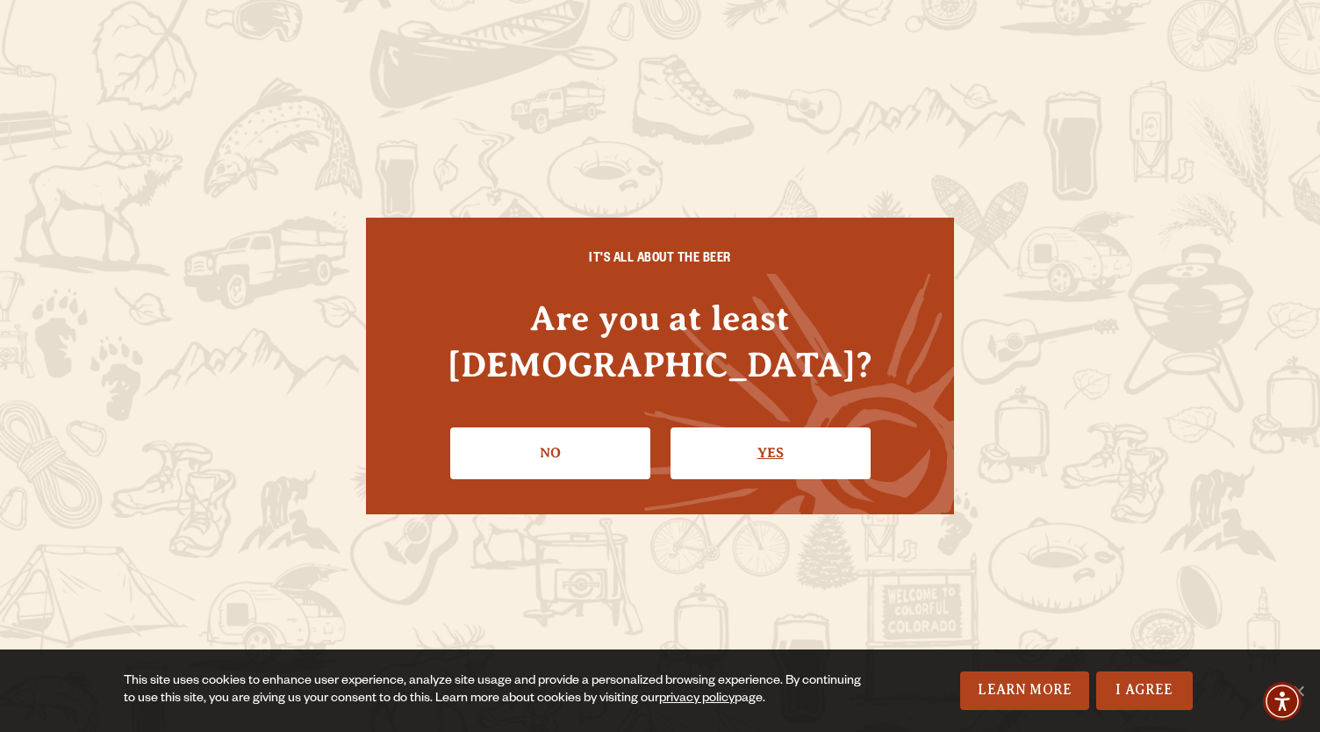
click at [762, 447] on link "Yes" at bounding box center [770, 452] width 200 height 51
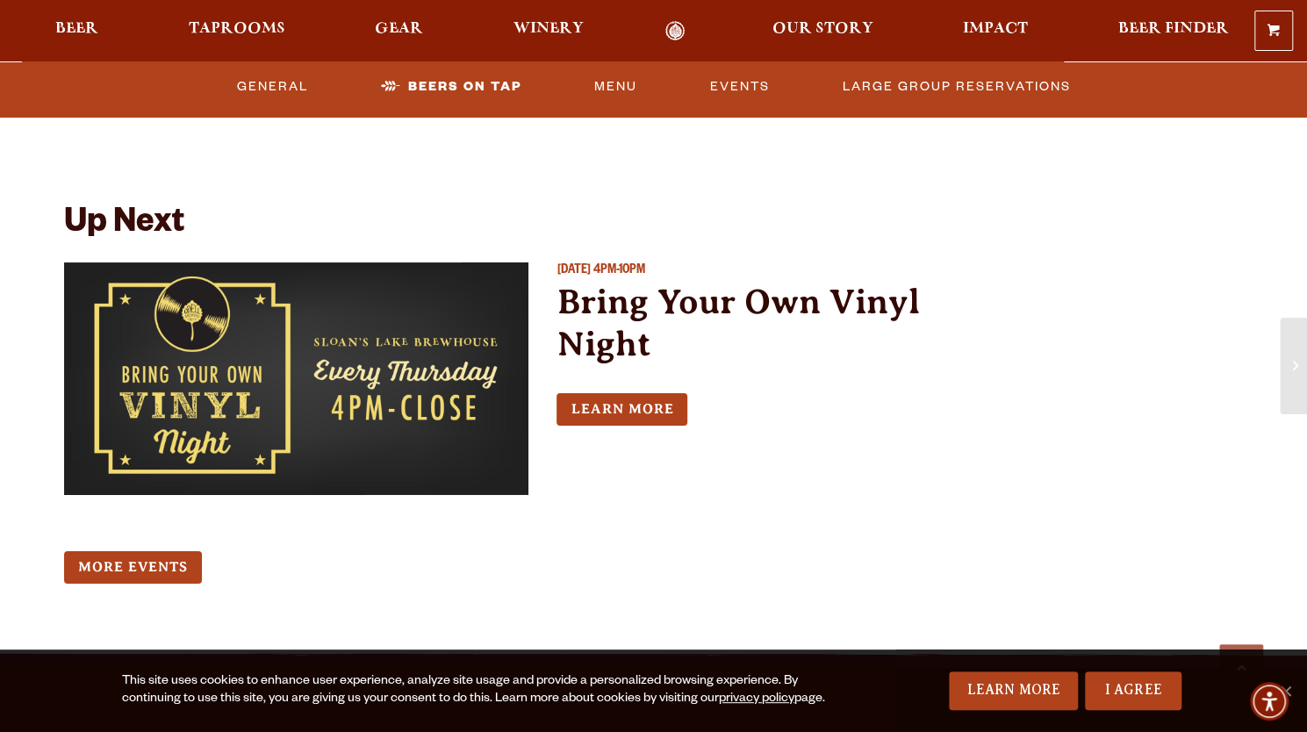
scroll to position [3622, 0]
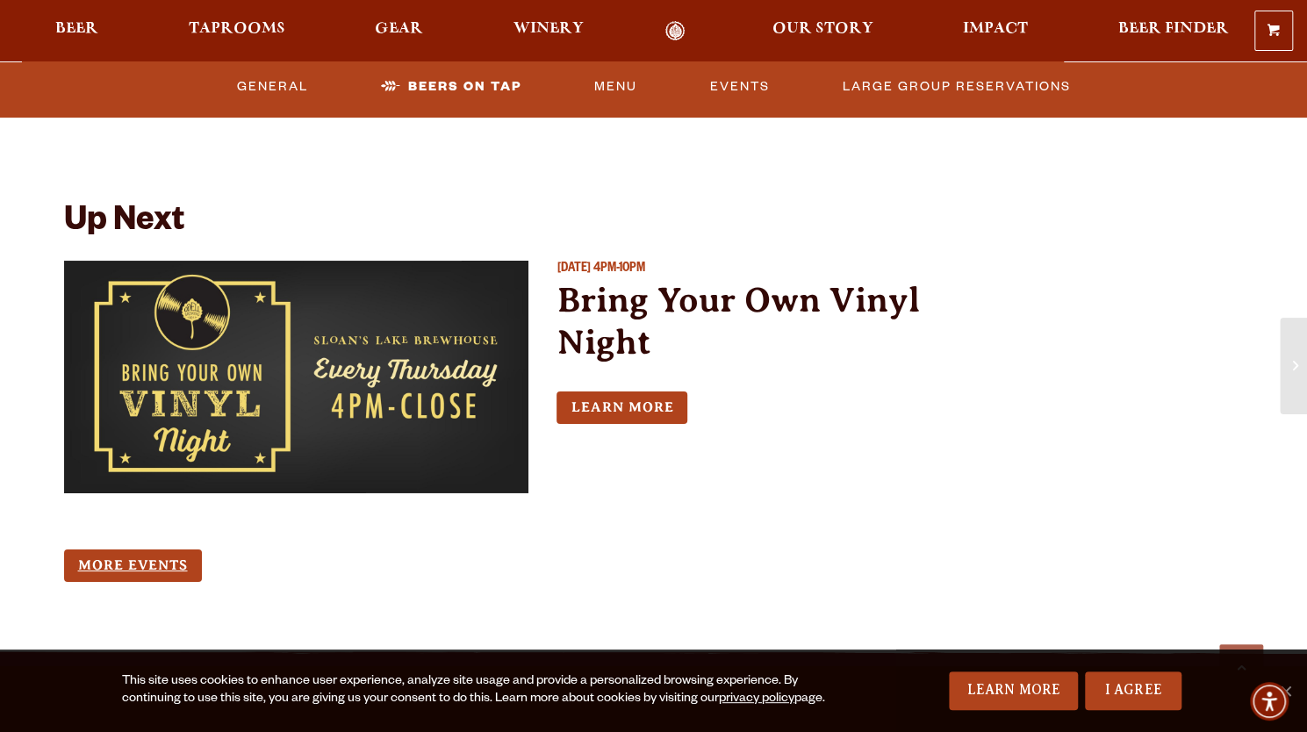
click at [165, 549] on link "More Events" at bounding box center [133, 565] width 138 height 32
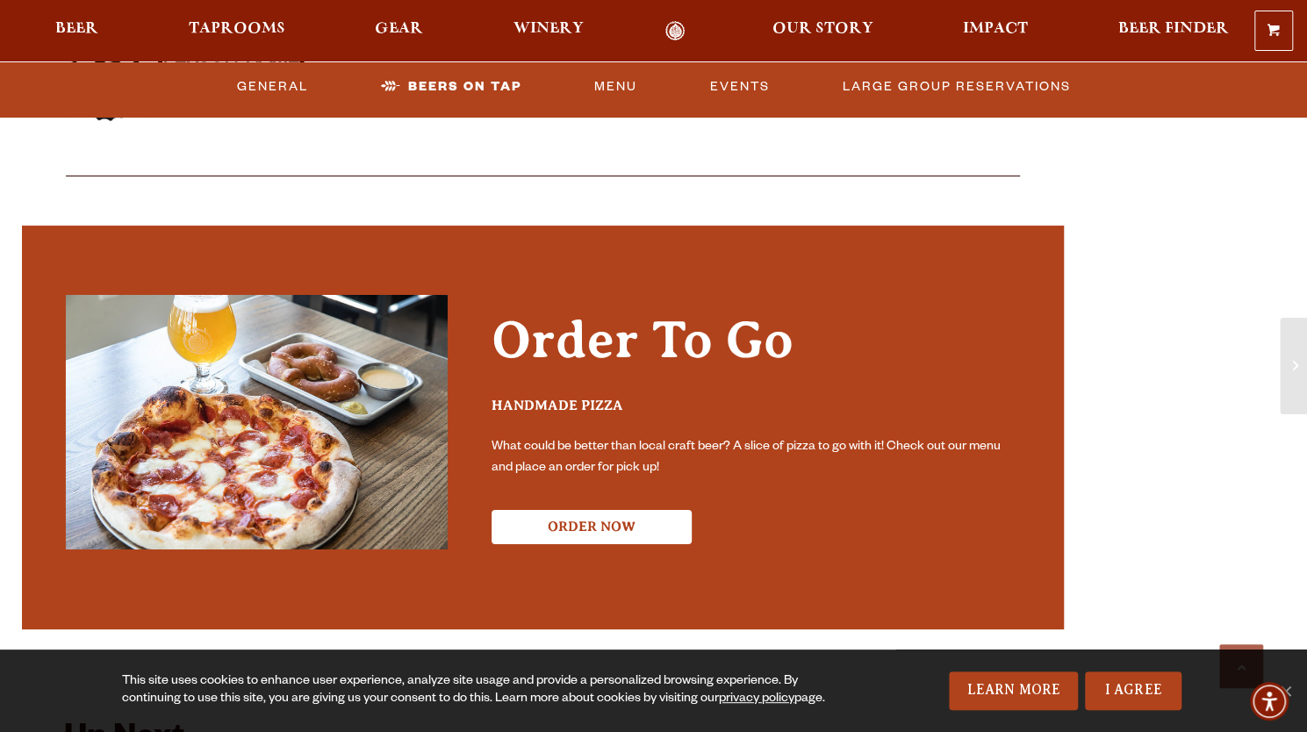
scroll to position [3098, 0]
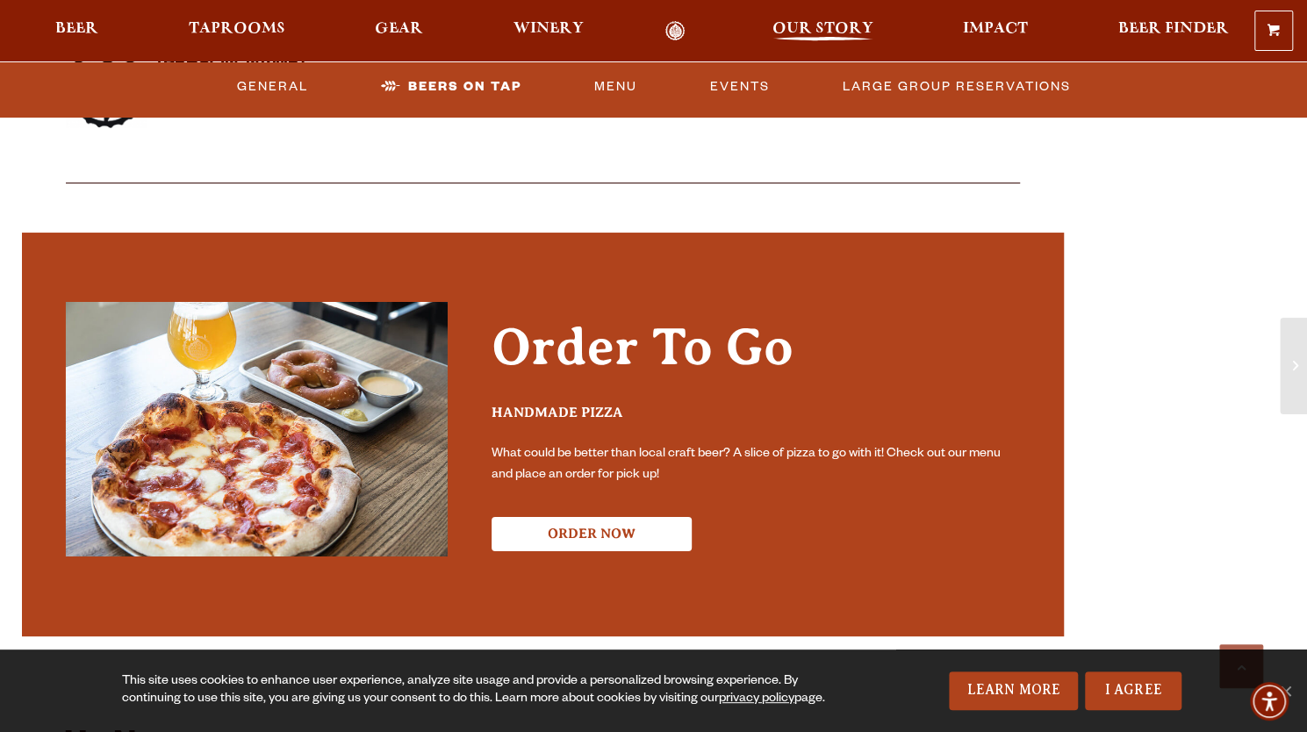
click at [823, 32] on span "Our Story" at bounding box center [822, 29] width 101 height 14
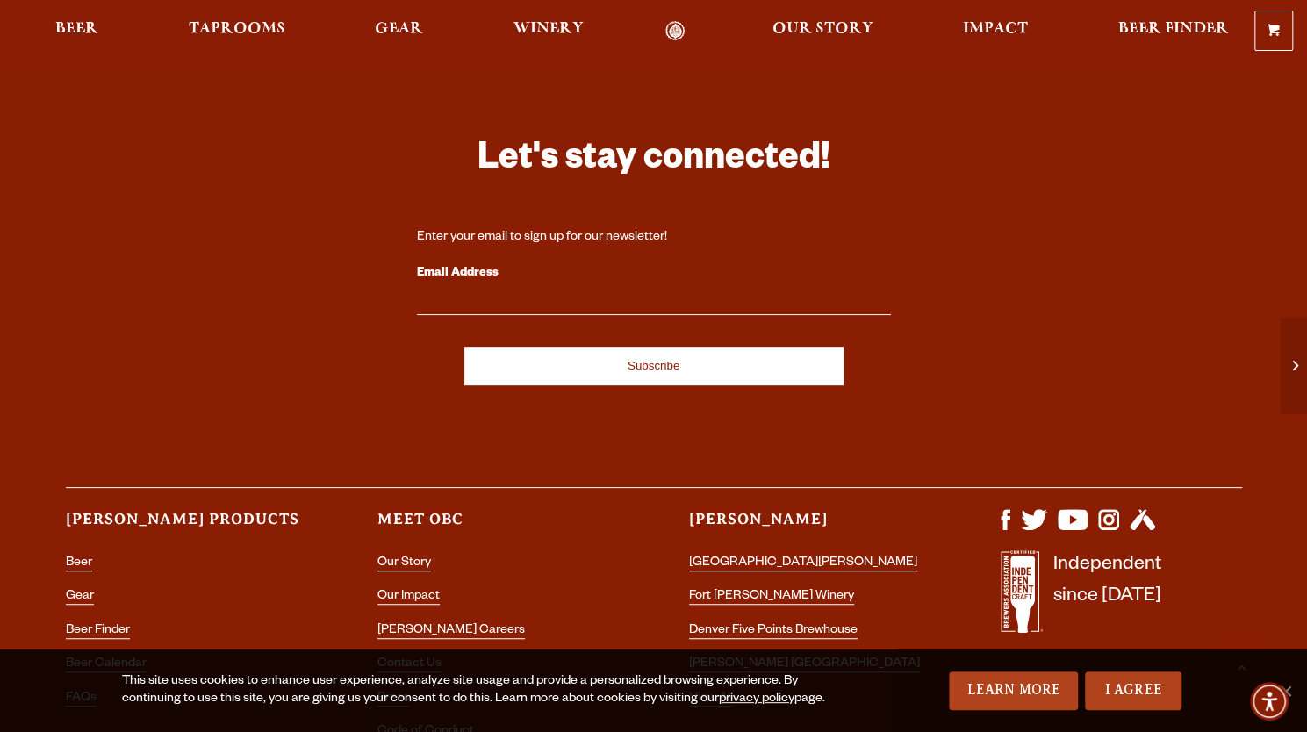
scroll to position [4437, 0]
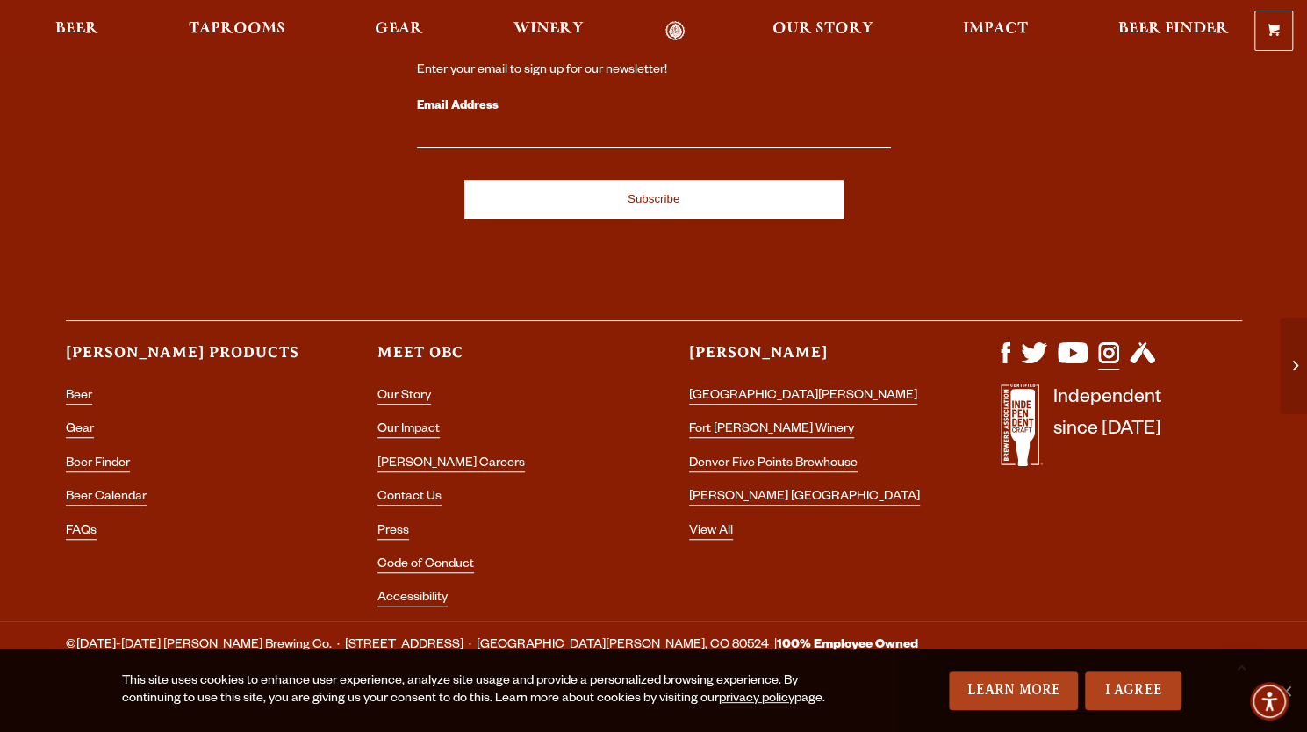
click at [1110, 342] on img "Visit us on Instagram" at bounding box center [1108, 352] width 21 height 21
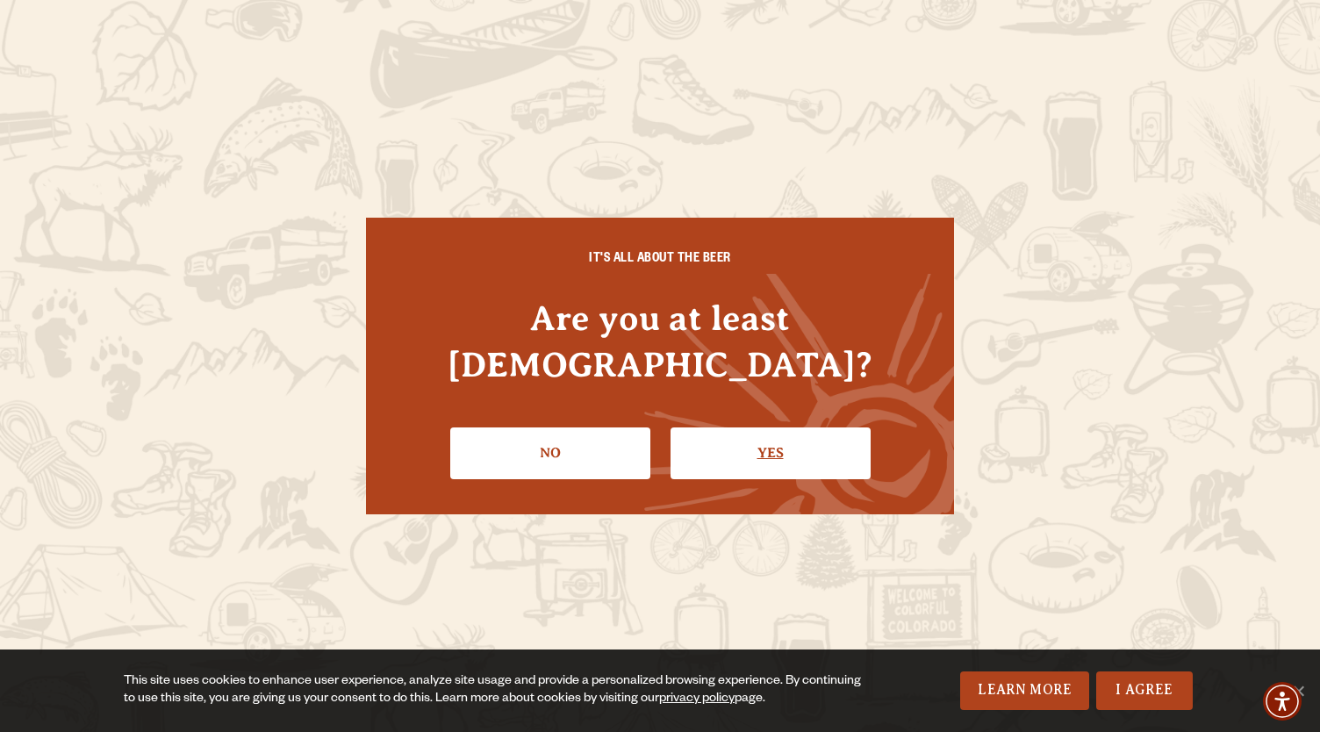
click at [725, 427] on link "Yes" at bounding box center [770, 452] width 200 height 51
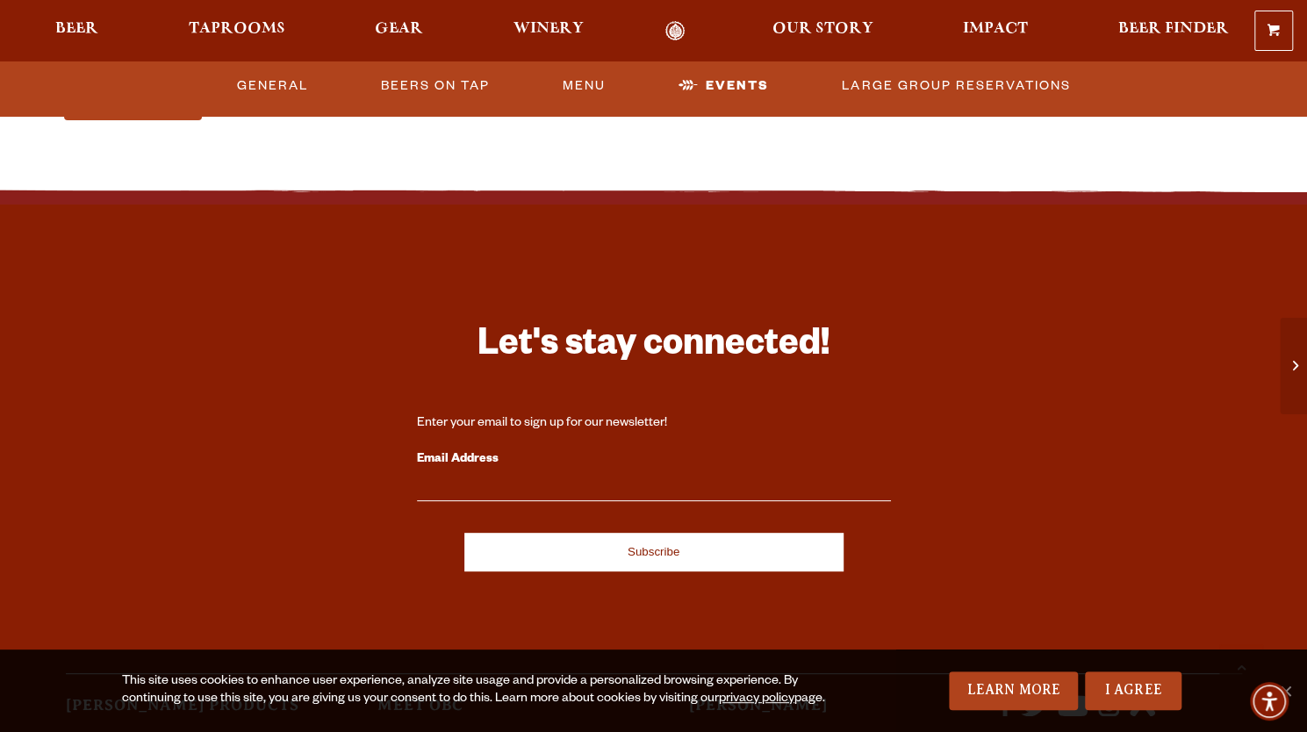
scroll to position [4085, 0]
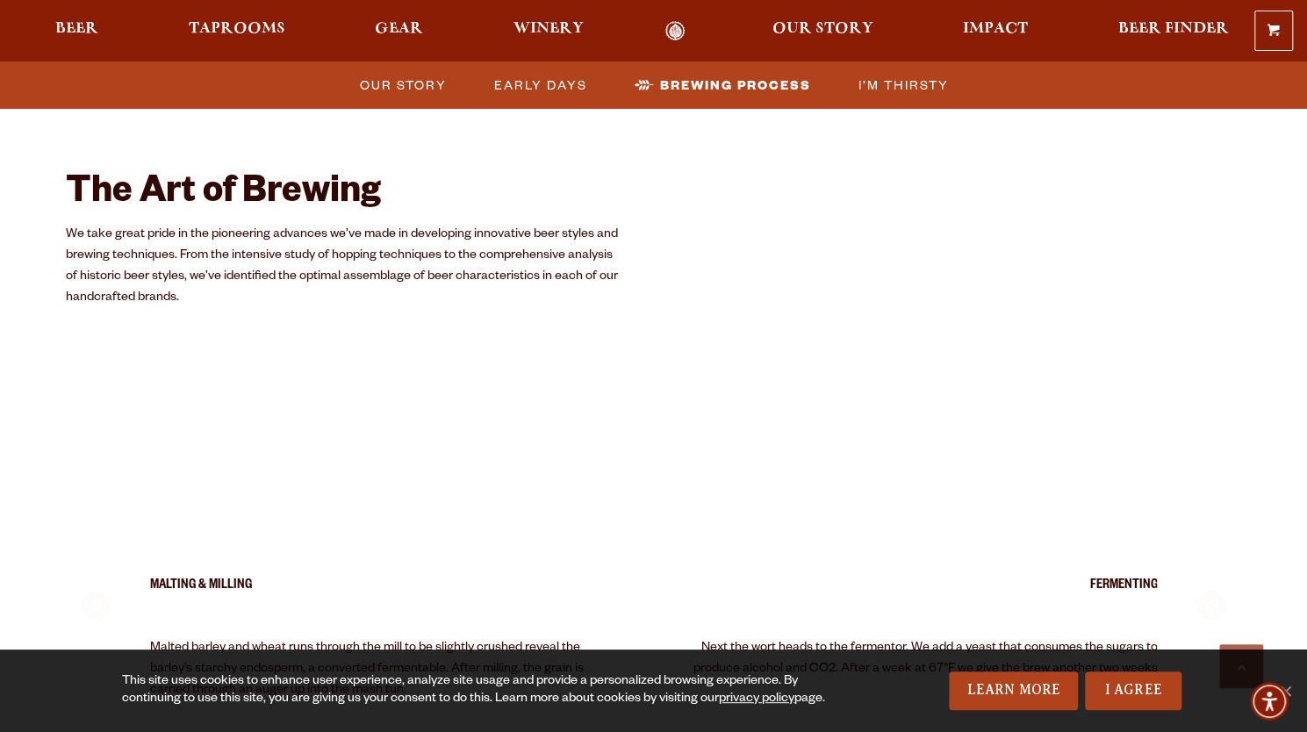
scroll to position [2948, 0]
